Goal: Transaction & Acquisition: Purchase product/service

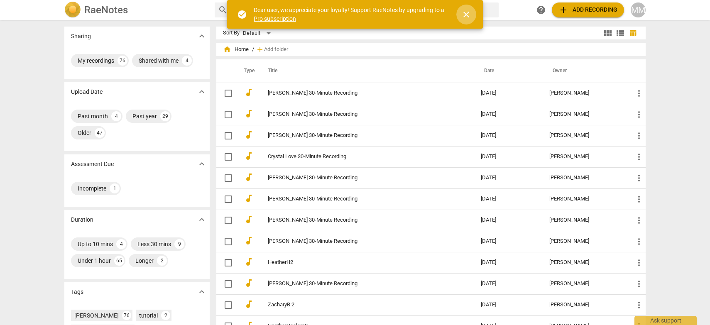
click at [467, 12] on span "close" at bounding box center [467, 15] width 10 height 10
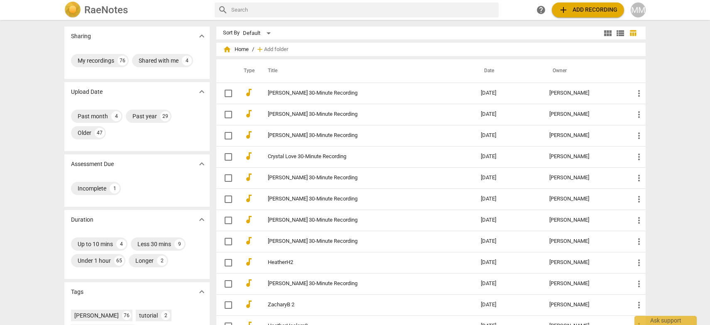
click at [587, 9] on span "add Add recording" at bounding box center [588, 10] width 59 height 10
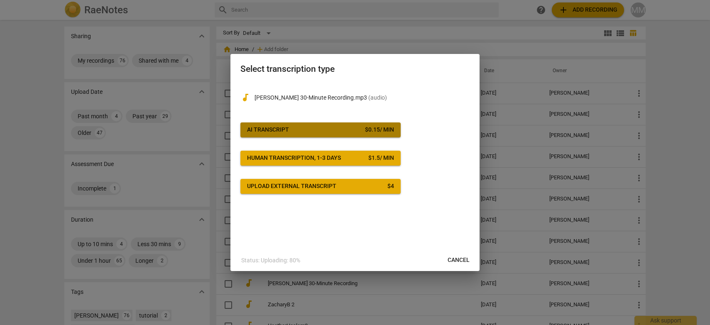
click at [313, 128] on span "AI Transcript $ 0.15 / min" at bounding box center [320, 130] width 147 height 8
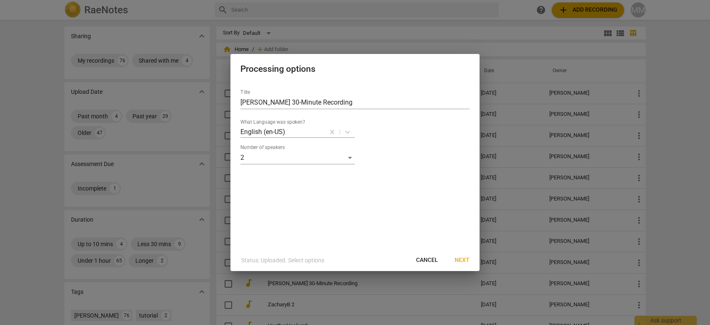
click at [460, 259] on span "Next" at bounding box center [462, 260] width 15 height 8
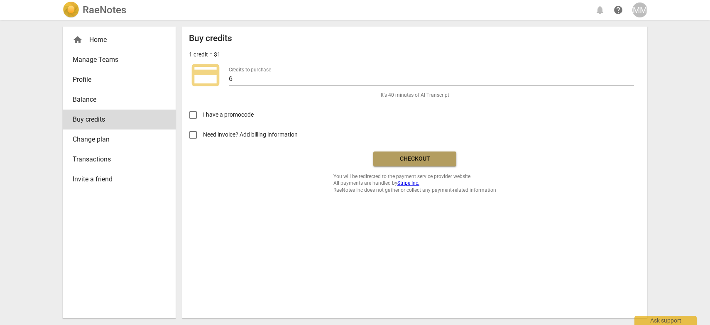
click at [415, 157] on span "Checkout" at bounding box center [415, 159] width 70 height 8
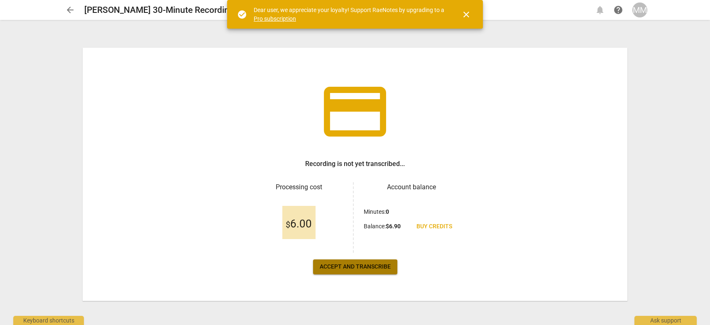
click at [349, 266] on span "Accept and transcribe" at bounding box center [355, 267] width 71 height 8
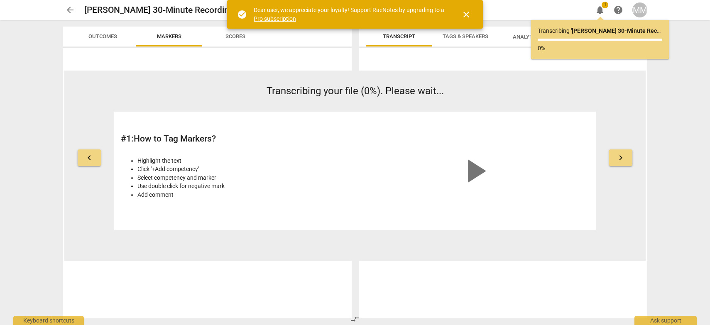
click at [468, 15] on span "close" at bounding box center [467, 15] width 10 height 10
